Goal: Navigation & Orientation: Find specific page/section

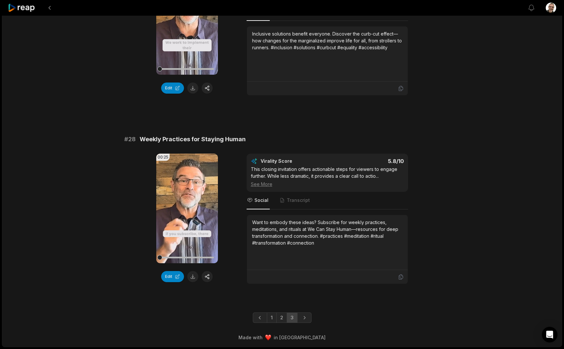
scroll to position [1290, 0]
click at [282, 317] on link "2" at bounding box center [281, 317] width 11 height 10
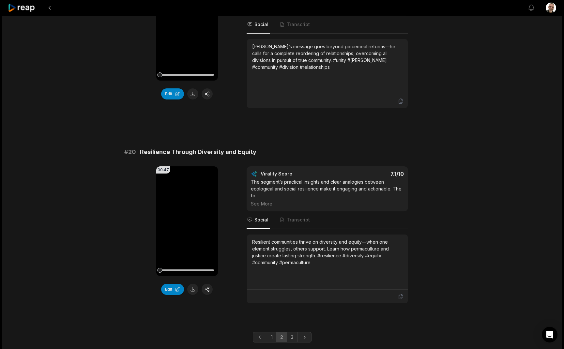
scroll to position [1654, 0]
click at [258, 335] on icon "Previous page" at bounding box center [260, 338] width 7 height 7
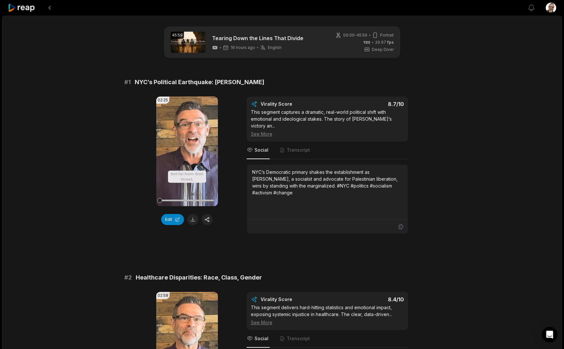
scroll to position [0, 0]
click at [48, 10] on button at bounding box center [50, 8] width 12 height 12
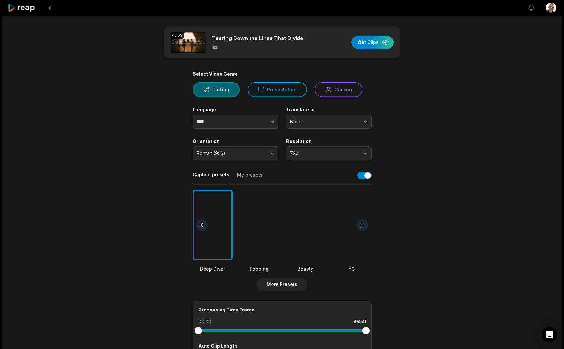
click at [48, 10] on button at bounding box center [50, 8] width 12 height 12
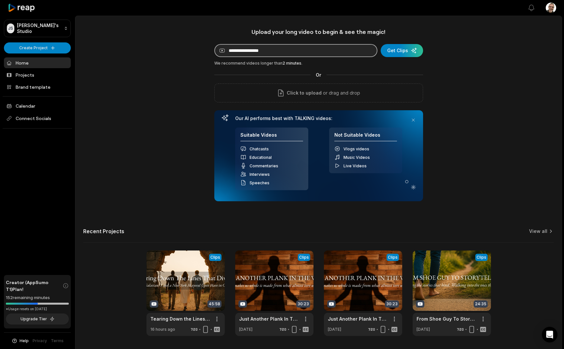
click at [248, 53] on input at bounding box center [295, 50] width 163 height 13
paste input "**********"
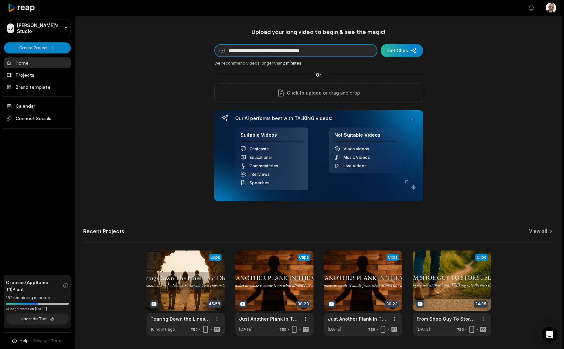
type input "**********"
click at [406, 53] on div "submit" at bounding box center [402, 50] width 42 height 13
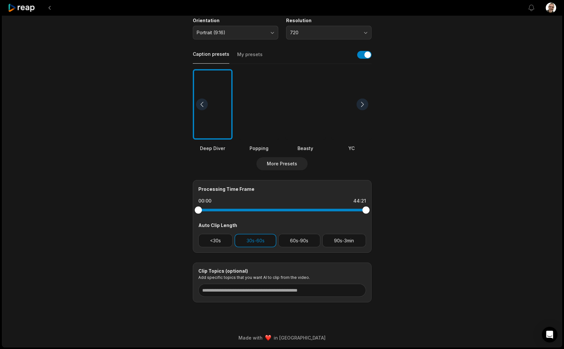
scroll to position [120, 0]
click at [210, 239] on button "<30s" at bounding box center [215, 240] width 35 height 13
click at [307, 242] on button "60s-90s" at bounding box center [299, 240] width 42 height 13
click at [339, 241] on button "90s-3min" at bounding box center [344, 240] width 44 height 13
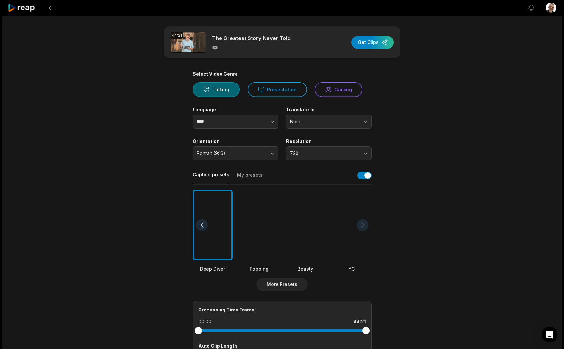
scroll to position [0, 0]
click at [377, 45] on div "button" at bounding box center [372, 42] width 42 height 13
